Goal: Check status

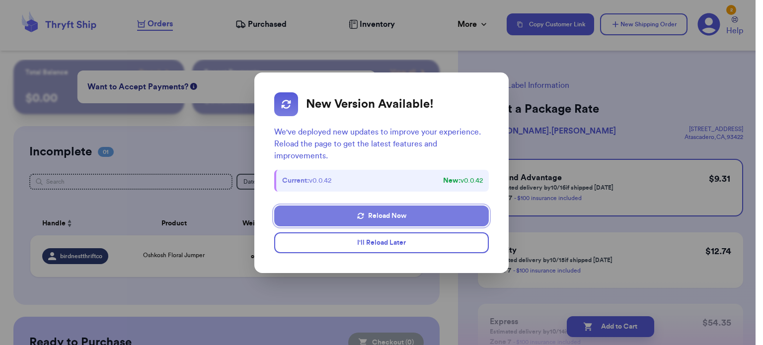
scroll to position [1, 0]
click at [361, 218] on button "Reload Now" at bounding box center [381, 216] width 215 height 21
